Goal: Transaction & Acquisition: Download file/media

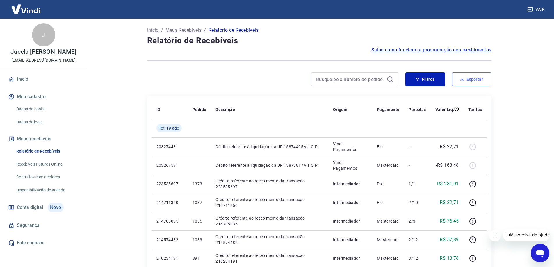
click at [465, 83] on button "Exportar" at bounding box center [472, 79] width 40 height 14
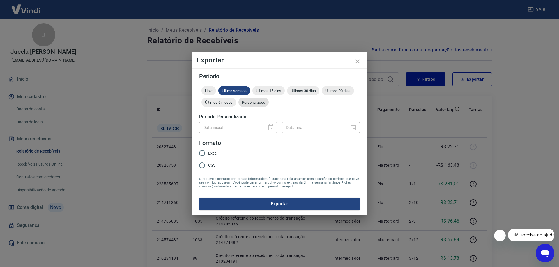
click at [256, 101] on span "Personalizado" at bounding box center [253, 102] width 30 height 4
click at [270, 130] on icon "Choose date" at bounding box center [270, 127] width 7 height 7
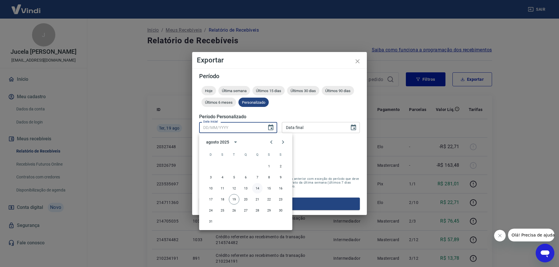
click at [256, 190] on button "14" at bounding box center [257, 188] width 10 height 10
type input "[DATE]"
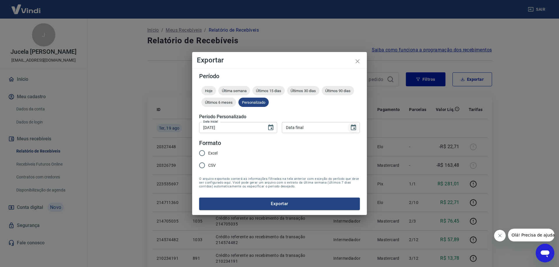
click at [354, 127] on icon "Choose date" at bounding box center [353, 127] width 7 height 7
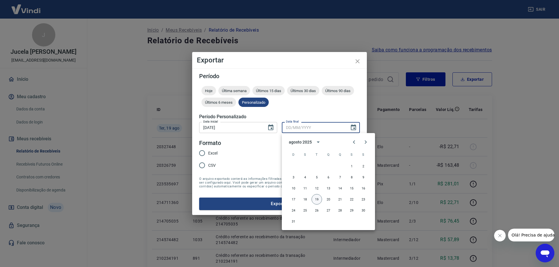
click at [315, 200] on button "19" at bounding box center [316, 199] width 10 height 10
type input "[DATE]"
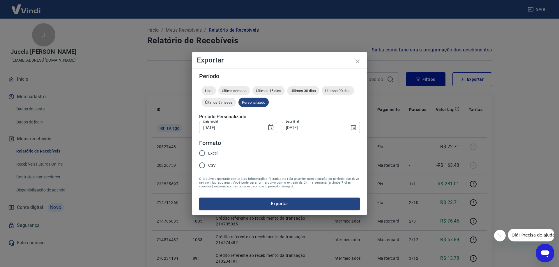
click at [213, 166] on span "CSV" at bounding box center [212, 166] width 8 height 6
click at [208, 166] on input "CSV" at bounding box center [202, 165] width 12 height 12
radio input "true"
click at [268, 205] on button "Exportar" at bounding box center [279, 204] width 161 height 12
